Goal: Task Accomplishment & Management: Use online tool/utility

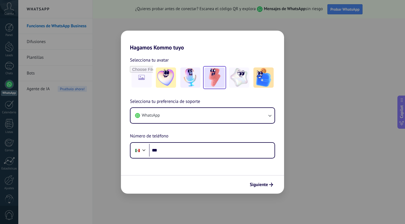
click at [211, 80] on img at bounding box center [214, 77] width 20 height 20
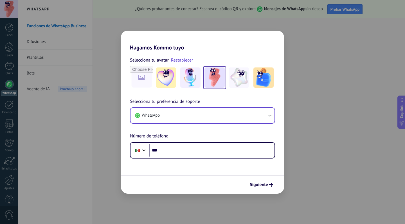
click at [218, 114] on button "WhatsApp" at bounding box center [202, 115] width 144 height 15
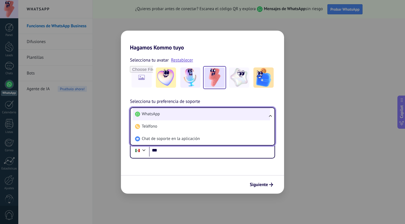
click at [215, 113] on li "WhatsApp" at bounding box center [201, 114] width 137 height 12
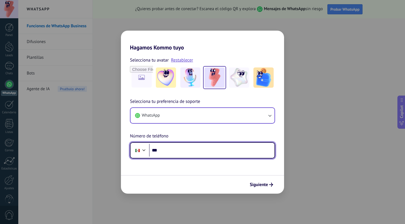
click at [206, 148] on input "***" at bounding box center [211, 150] width 125 height 13
type input "**********"
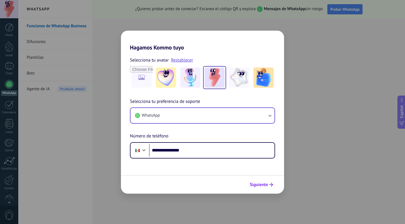
click at [265, 186] on span "Siguiente" at bounding box center [259, 185] width 18 height 4
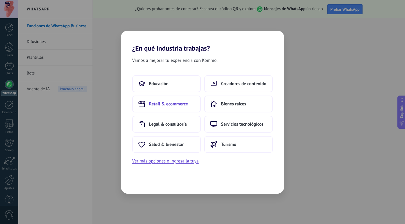
click at [194, 106] on button "Retail & ecommerce" at bounding box center [166, 104] width 69 height 17
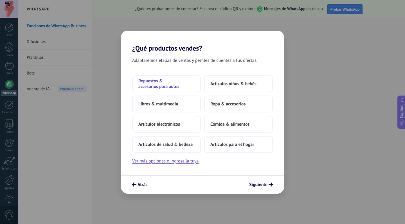
click at [193, 86] on span "Repuestos & accesorios para autos" at bounding box center [166, 83] width 56 height 11
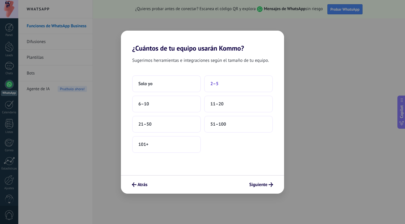
click at [217, 85] on span "2–5" at bounding box center [214, 84] width 8 height 6
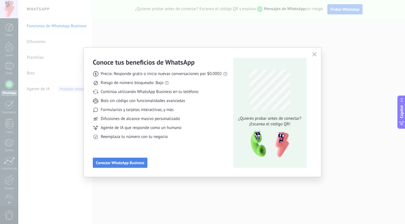
click at [135, 162] on span "Conectar WhatsApp Business" at bounding box center [120, 163] width 48 height 4
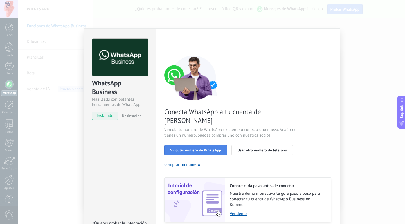
click at [216, 148] on span "Vincular número de WhatsApp" at bounding box center [195, 150] width 51 height 4
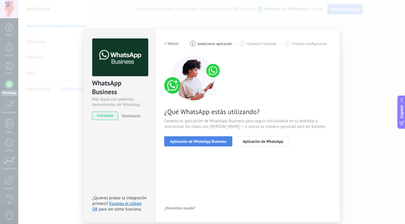
click at [221, 143] on span "Aplicación de WhatsApp Business" at bounding box center [198, 141] width 56 height 4
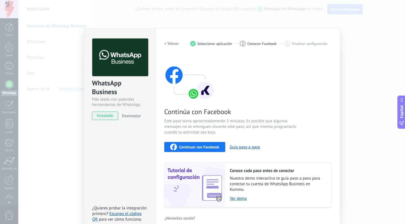
click at [215, 147] on span "Continuar con Facebook" at bounding box center [199, 147] width 40 height 4
click at [209, 145] on span "Continuar con Facebook" at bounding box center [199, 147] width 40 height 4
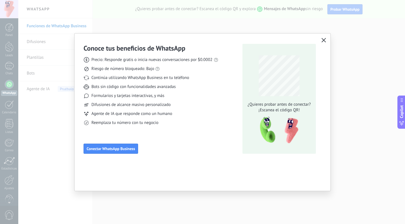
click at [325, 39] on icon "button" at bounding box center [323, 40] width 4 height 4
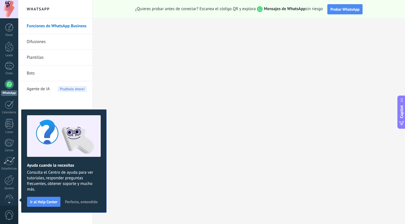
click at [58, 24] on link "Funciones de WhatsApp Business" at bounding box center [57, 26] width 60 height 16
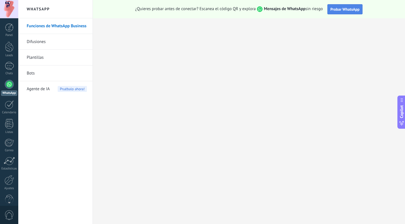
click at [346, 10] on span "Probar WhatsApp" at bounding box center [344, 9] width 29 height 5
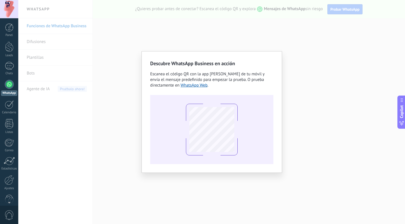
click at [335, 91] on div "Descubre WhatsApp Business en acción Escanea el código QR con la app [PERSON_NA…" at bounding box center [211, 112] width 387 height 224
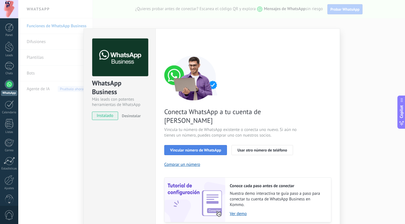
click at [209, 148] on span "Vincular número de WhatsApp" at bounding box center [195, 150] width 51 height 4
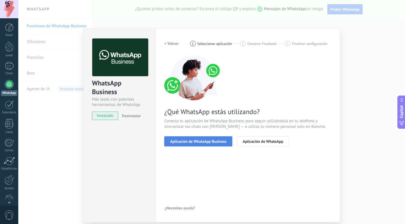
click at [220, 142] on span "Aplicación de WhatsApp Business" at bounding box center [198, 141] width 56 height 4
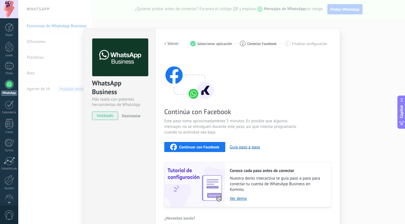
click at [215, 147] on span "Continuar con Facebook" at bounding box center [199, 147] width 40 height 4
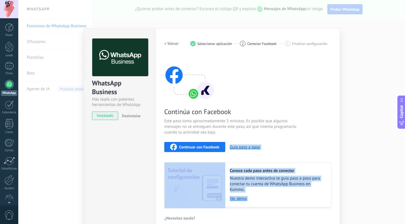
scroll to position [8, 0]
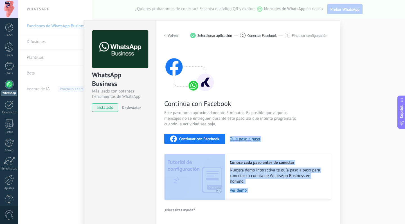
drag, startPoint x: 279, startPoint y: 145, endPoint x: 279, endPoint y: 222, distance: 77.9
click at [279, 223] on div "Configuraciones Autorizaciones This tab logs the users who have granted integra…" at bounding box center [247, 122] width 184 height 204
click at [275, 206] on div "¿Necesitas ayuda?" at bounding box center [247, 210] width 167 height 8
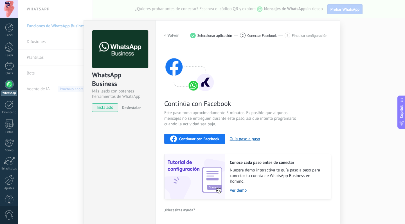
click at [206, 138] on span "Continuar con Facebook" at bounding box center [199, 139] width 40 height 4
